Goal: Information Seeking & Learning: Find specific fact

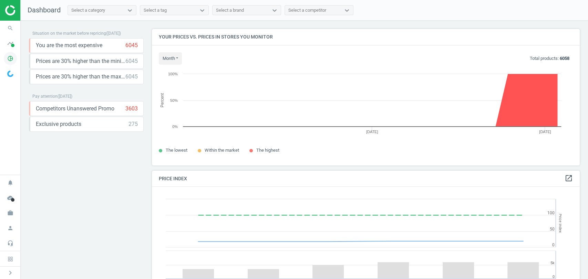
click at [11, 60] on icon "pie_chart_outlined" at bounding box center [10, 58] width 13 height 13
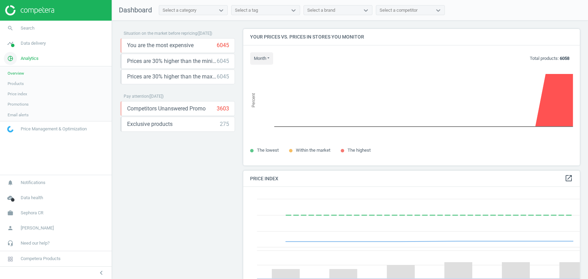
scroll to position [3, 3]
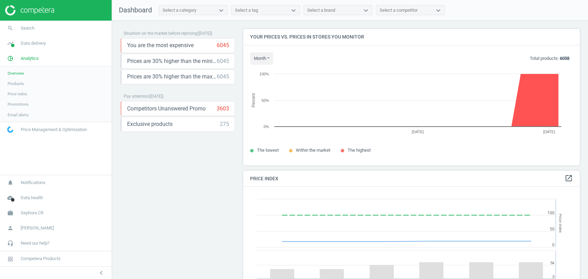
click at [18, 84] on span "Products" at bounding box center [16, 84] width 16 height 6
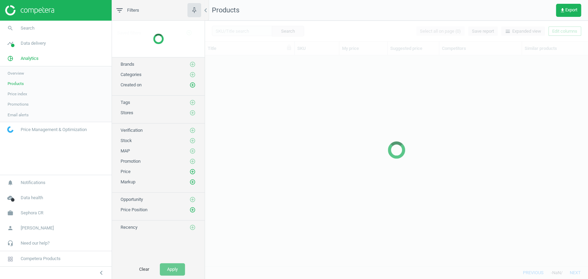
scroll to position [199, 377]
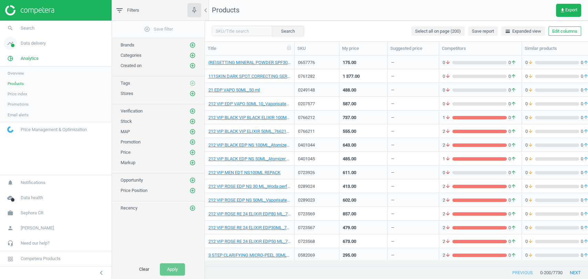
click at [26, 45] on span "Data delivery" at bounding box center [33, 43] width 25 height 6
click at [20, 100] on link "Stores" at bounding box center [56, 100] width 112 height 10
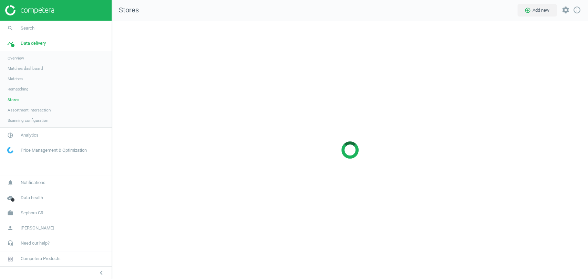
scroll to position [270, 488]
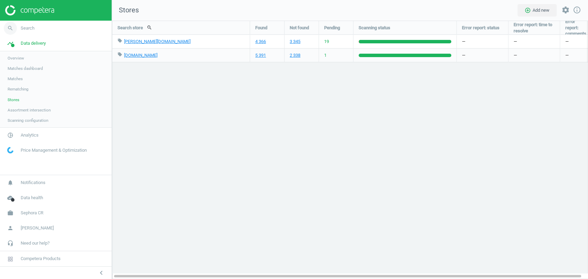
click at [23, 26] on span "Search" at bounding box center [28, 28] width 14 height 6
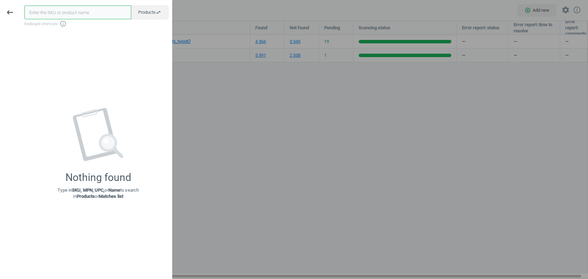
paste input "0760396"
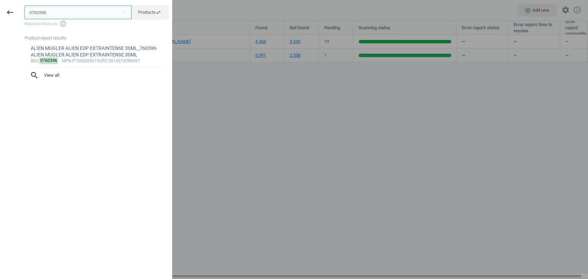
type input "0760396"
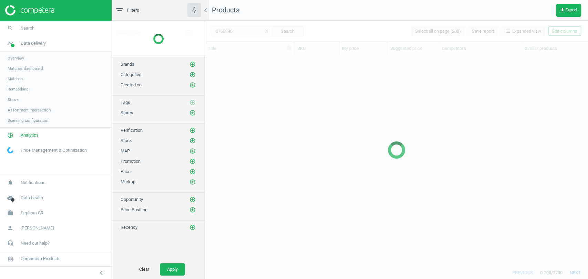
scroll to position [199, 377]
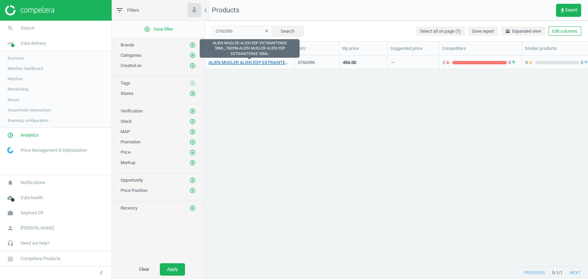
click at [235, 62] on link "ALIEN MUGLER ALIEN EDP EXTRAINTENSE 30ML_760396-ALIEN MUGLER ALIEN EDP EXTRAINT…" at bounding box center [249, 63] width 82 height 6
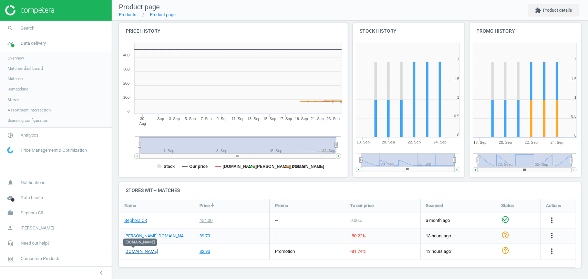
click at [136, 251] on link "[DOMAIN_NAME]" at bounding box center [140, 252] width 33 height 6
click at [116, 111] on div "ALIEN MUGLER ALIEN EDP EXTRAINTENSE 30ML_760396-ALIEN MUGLER ALIEN EDP EXTRAINT…" at bounding box center [350, 112] width 476 height 337
click at [554, 254] on icon "more_vert" at bounding box center [552, 251] width 8 height 8
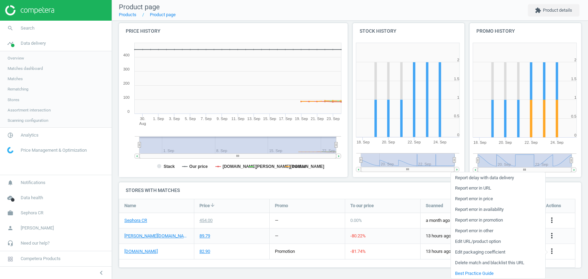
click at [488, 223] on link "Report error in promotion" at bounding box center [498, 220] width 94 height 11
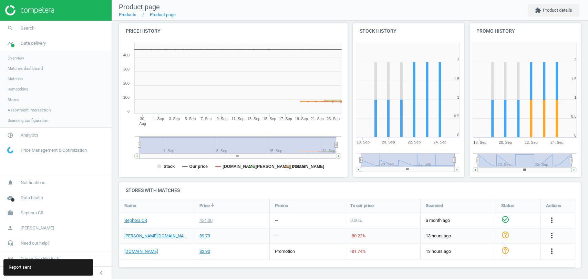
click at [116, 221] on div "ALIEN MUGLER ALIEN EDP EXTRAINTENSE 30ML_760396-ALIEN MUGLER ALIEN EDP EXTRAINT…" at bounding box center [350, 112] width 476 height 337
click at [37, 29] on link "search Search" at bounding box center [56, 28] width 112 height 15
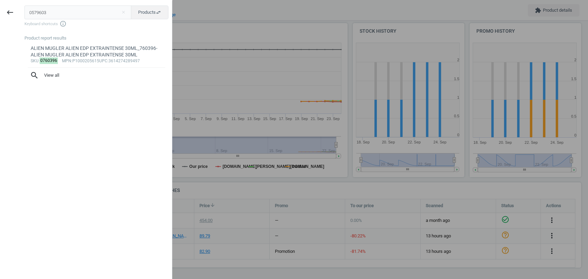
type input "0579603"
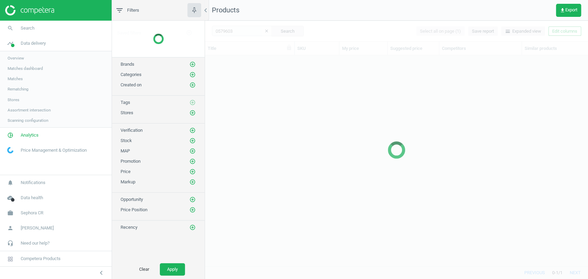
scroll to position [199, 377]
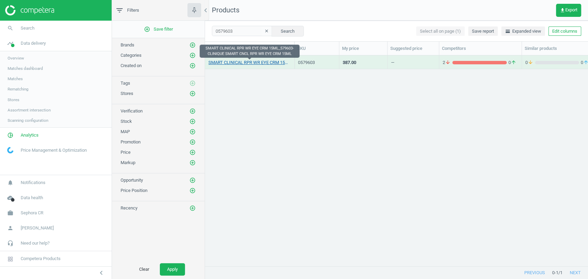
click at [263, 62] on link "SMART CLINICAL RPR WR EYE CRM 15ML_579603-CLINIQUE SMART CNCL RPR WR EYE CRM 15…" at bounding box center [249, 63] width 82 height 6
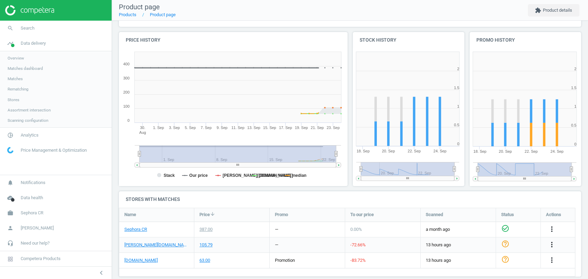
scroll to position [77, 0]
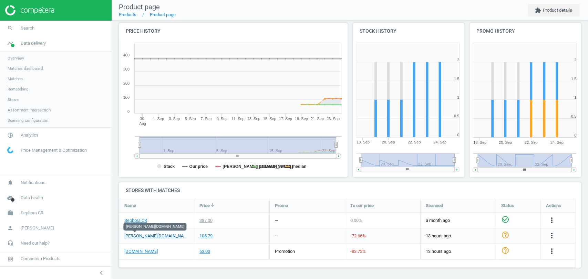
click at [137, 236] on link "[PERSON_NAME][DOMAIN_NAME]" at bounding box center [156, 236] width 64 height 6
